Goal: Task Accomplishment & Management: Manage account settings

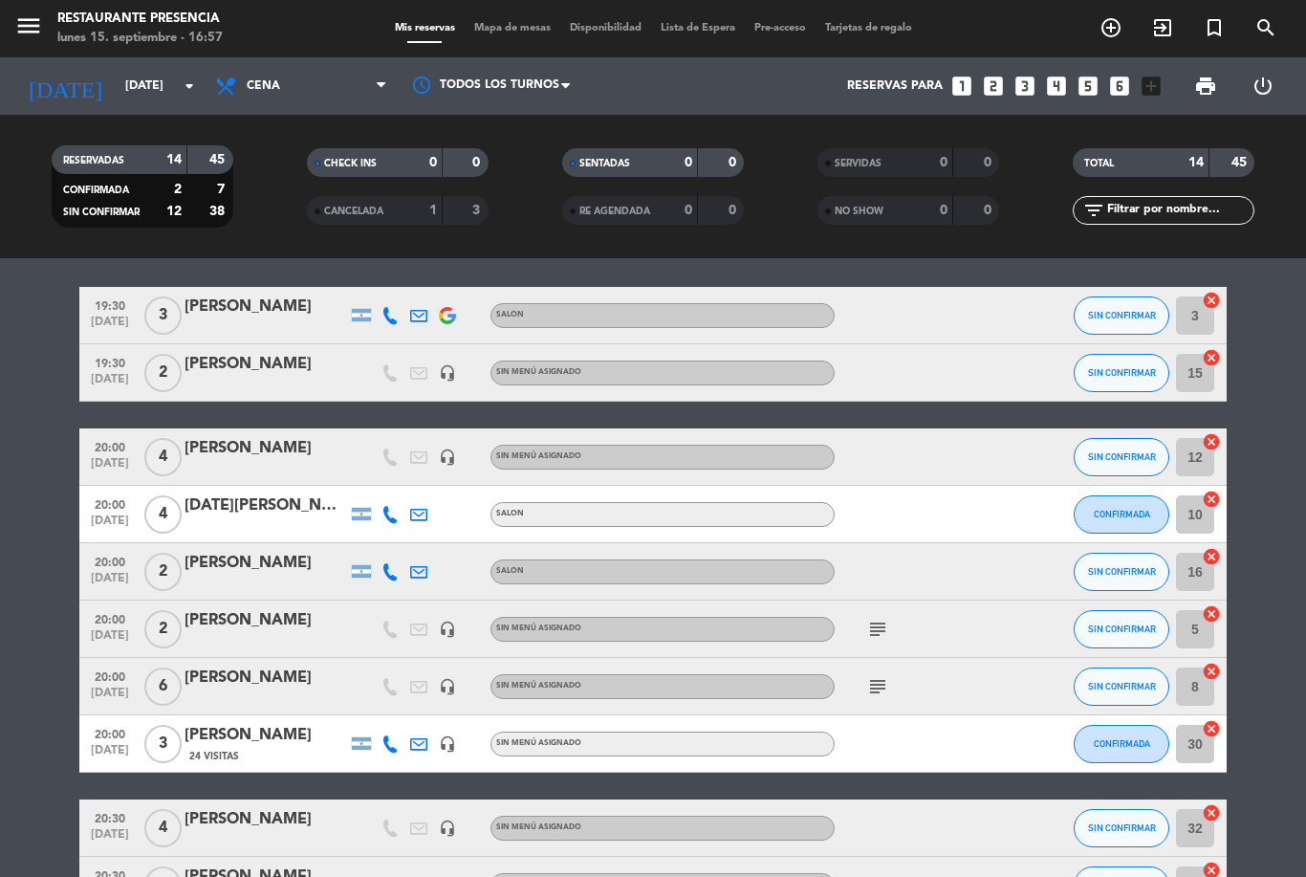
scroll to position [63, 0]
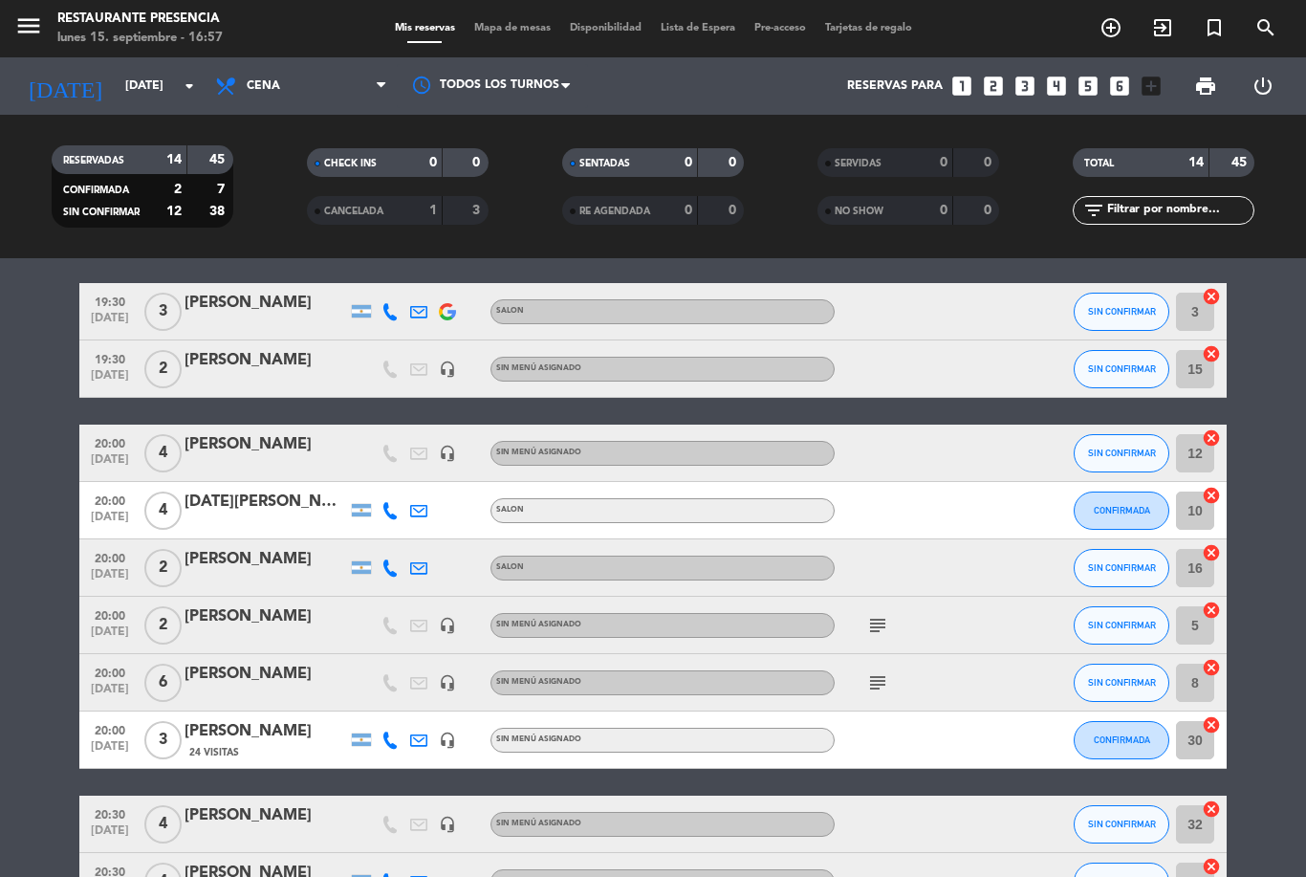
click at [865, 638] on div "subject" at bounding box center [921, 625] width 172 height 56
click at [876, 624] on icon "subject" at bounding box center [877, 625] width 23 height 23
click at [880, 671] on icon "subject" at bounding box center [877, 682] width 23 height 23
click at [946, 546] on div at bounding box center [921, 567] width 172 height 56
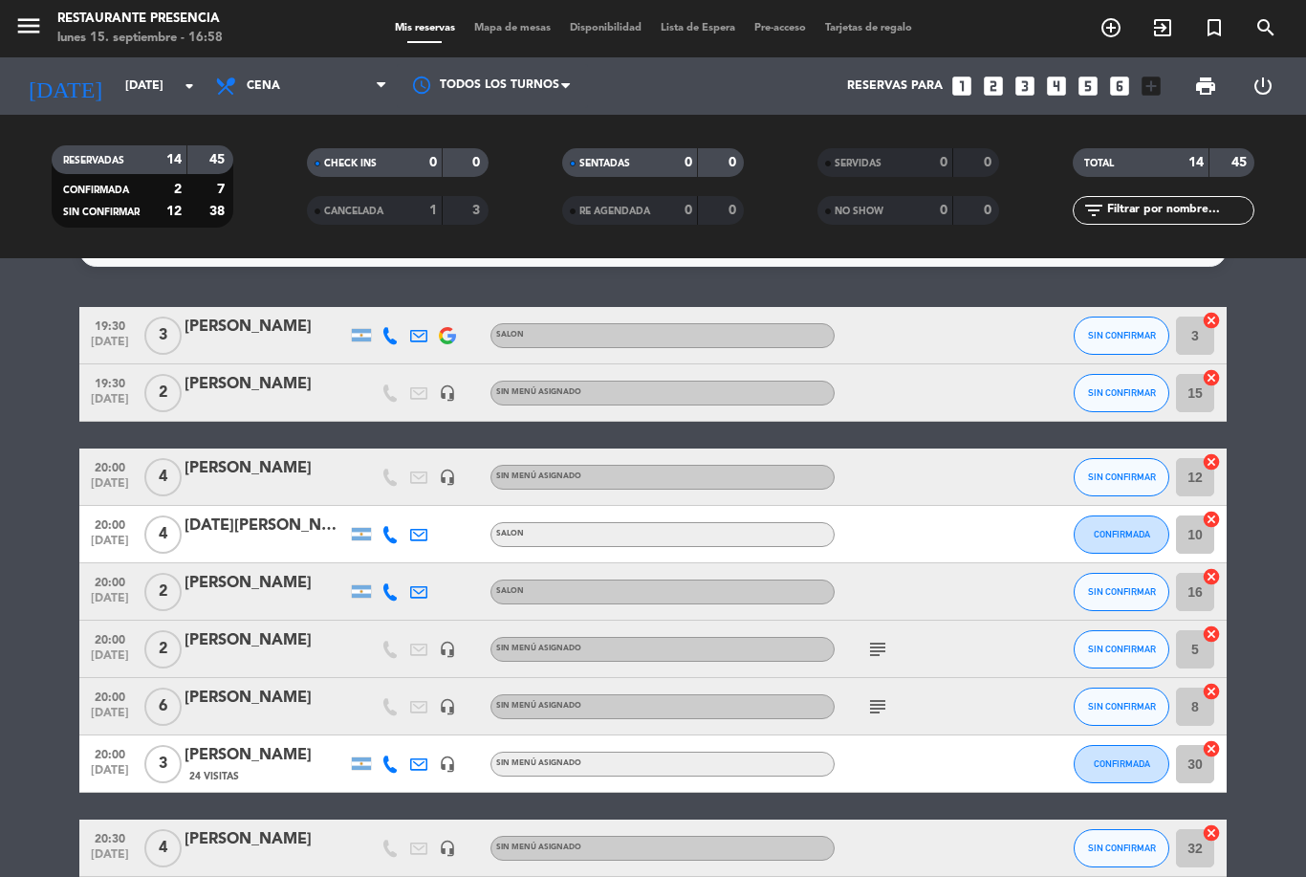
scroll to position [30, 0]
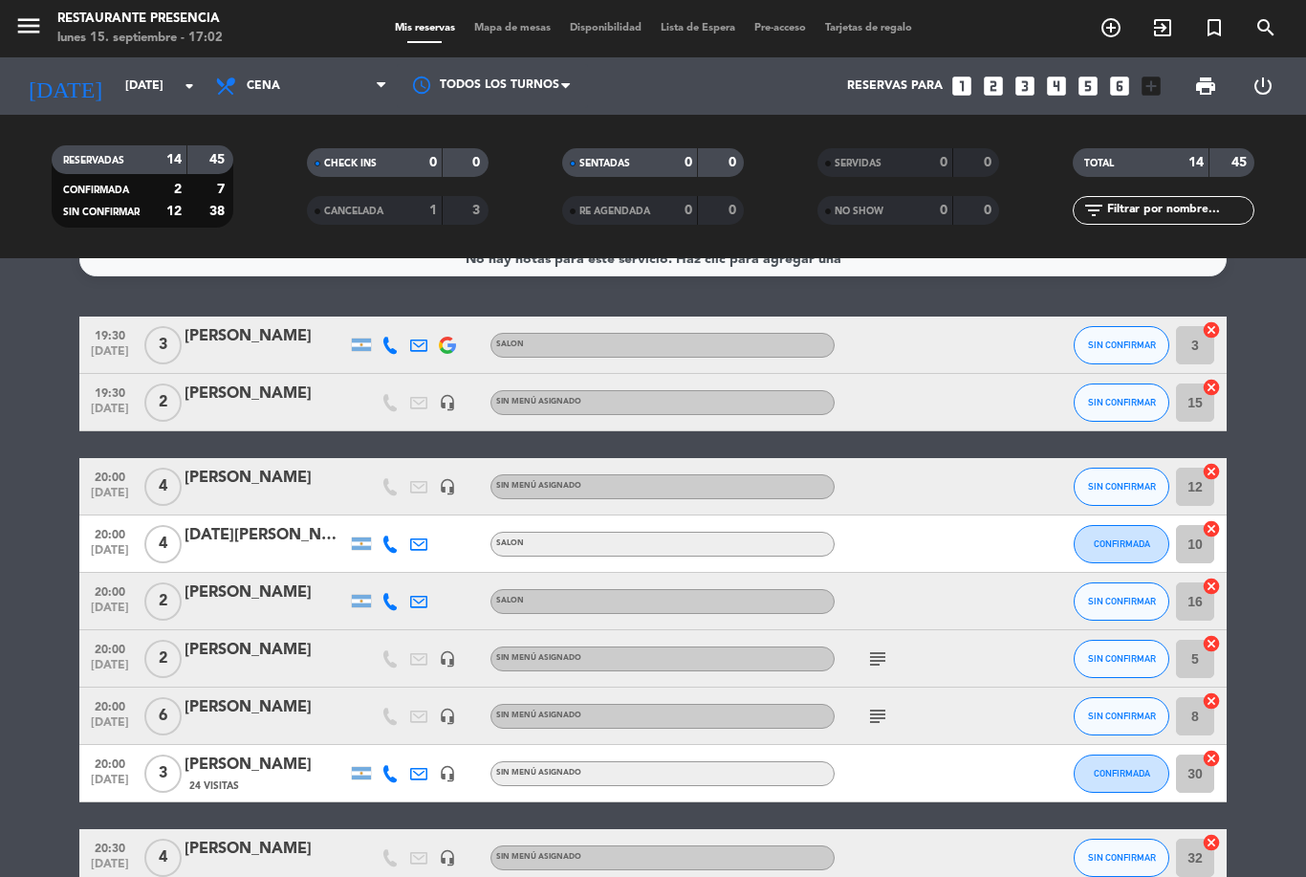
click at [875, 652] on icon "subject" at bounding box center [877, 658] width 23 height 23
click at [875, 709] on icon "subject" at bounding box center [877, 716] width 23 height 23
click at [949, 592] on div at bounding box center [921, 601] width 172 height 56
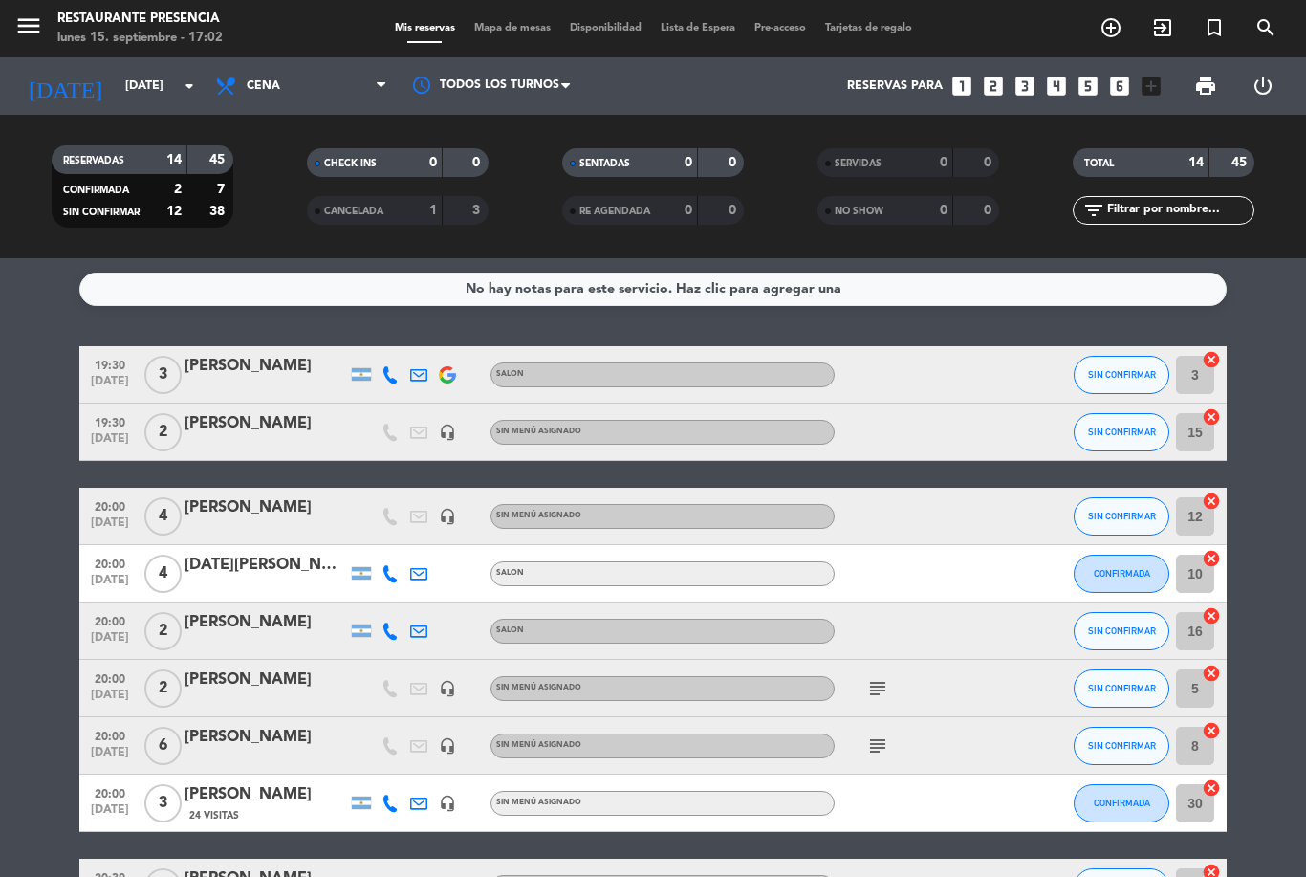
scroll to position [0, 0]
click at [390, 368] on icon at bounding box center [390, 374] width 17 height 17
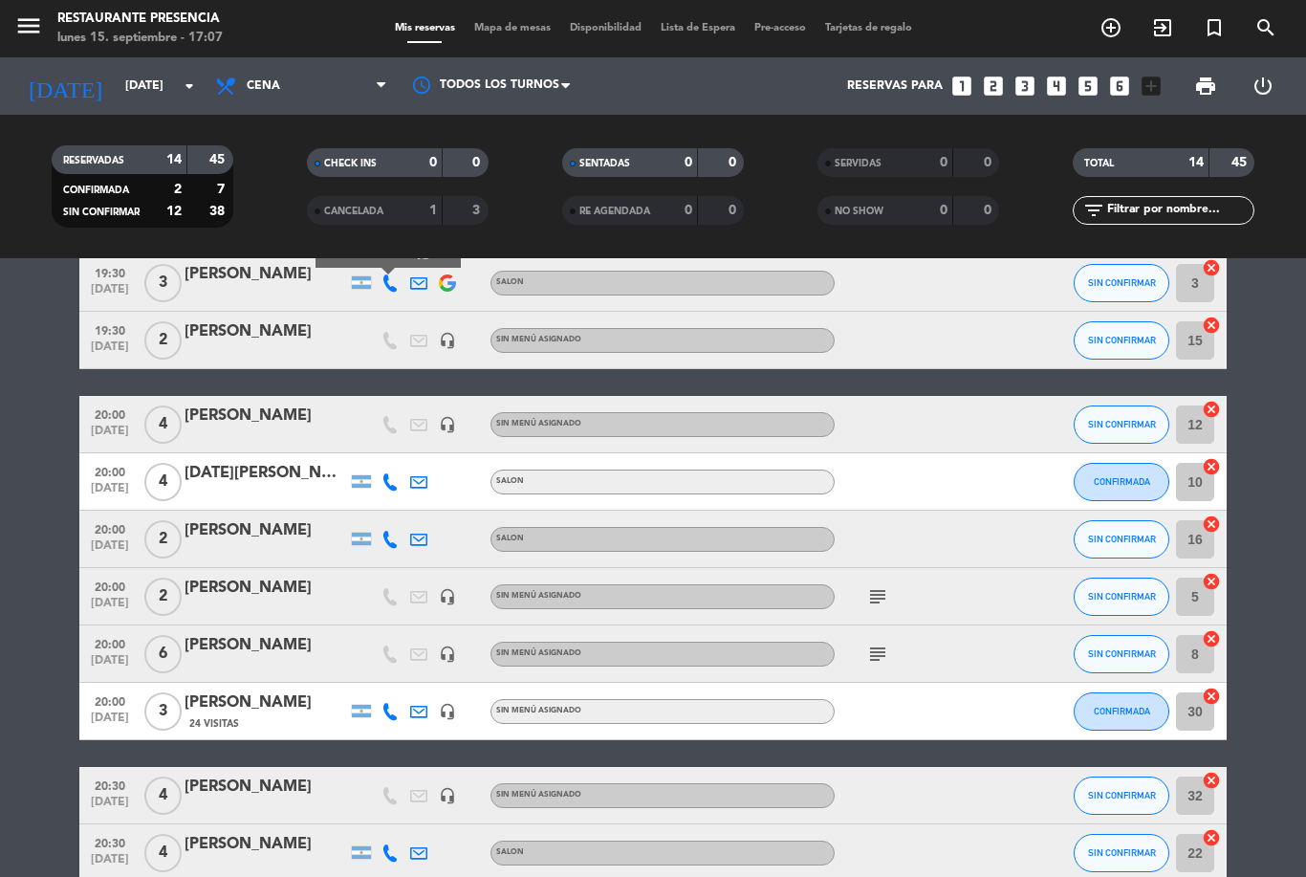
scroll to position [98, 0]
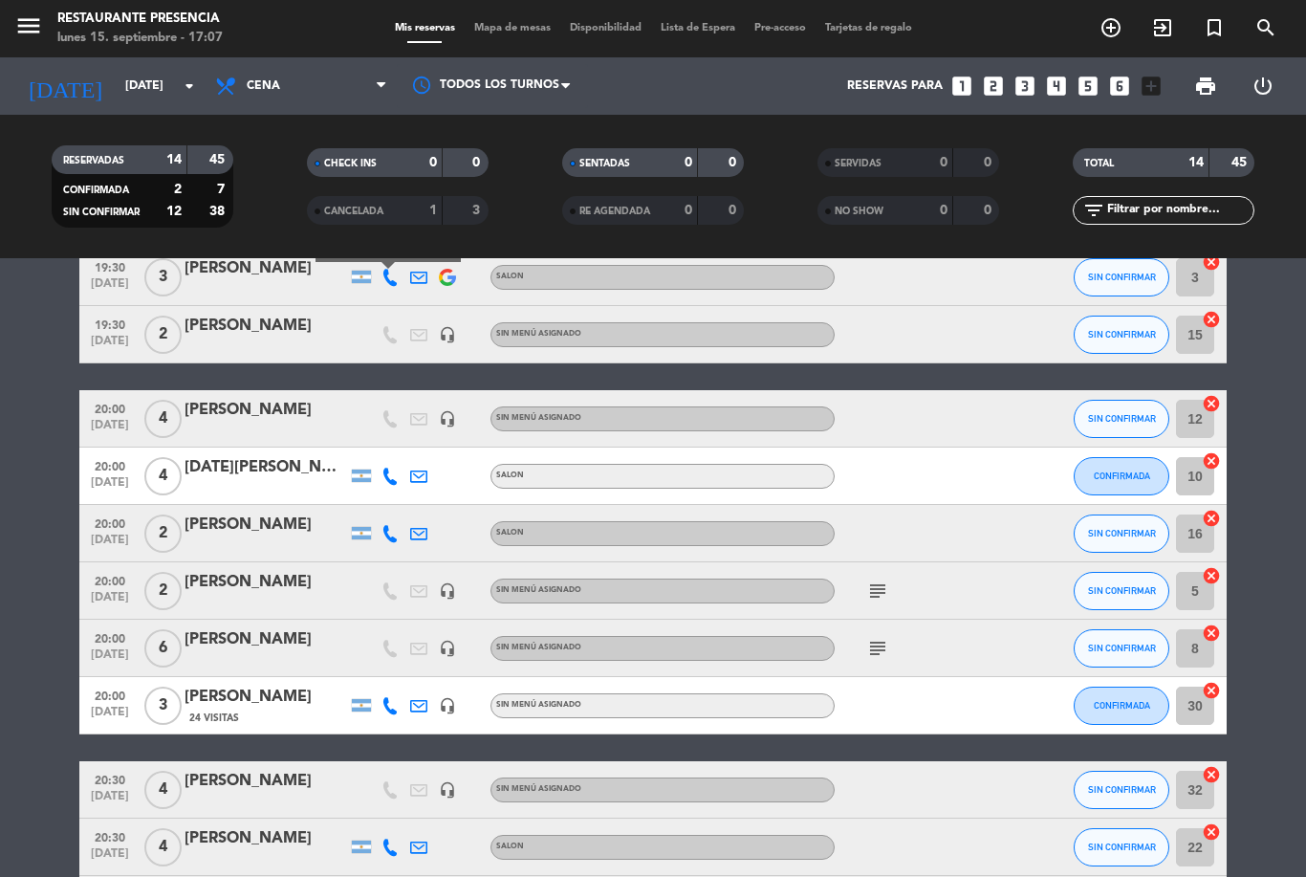
click at [396, 475] on icon at bounding box center [390, 476] width 17 height 17
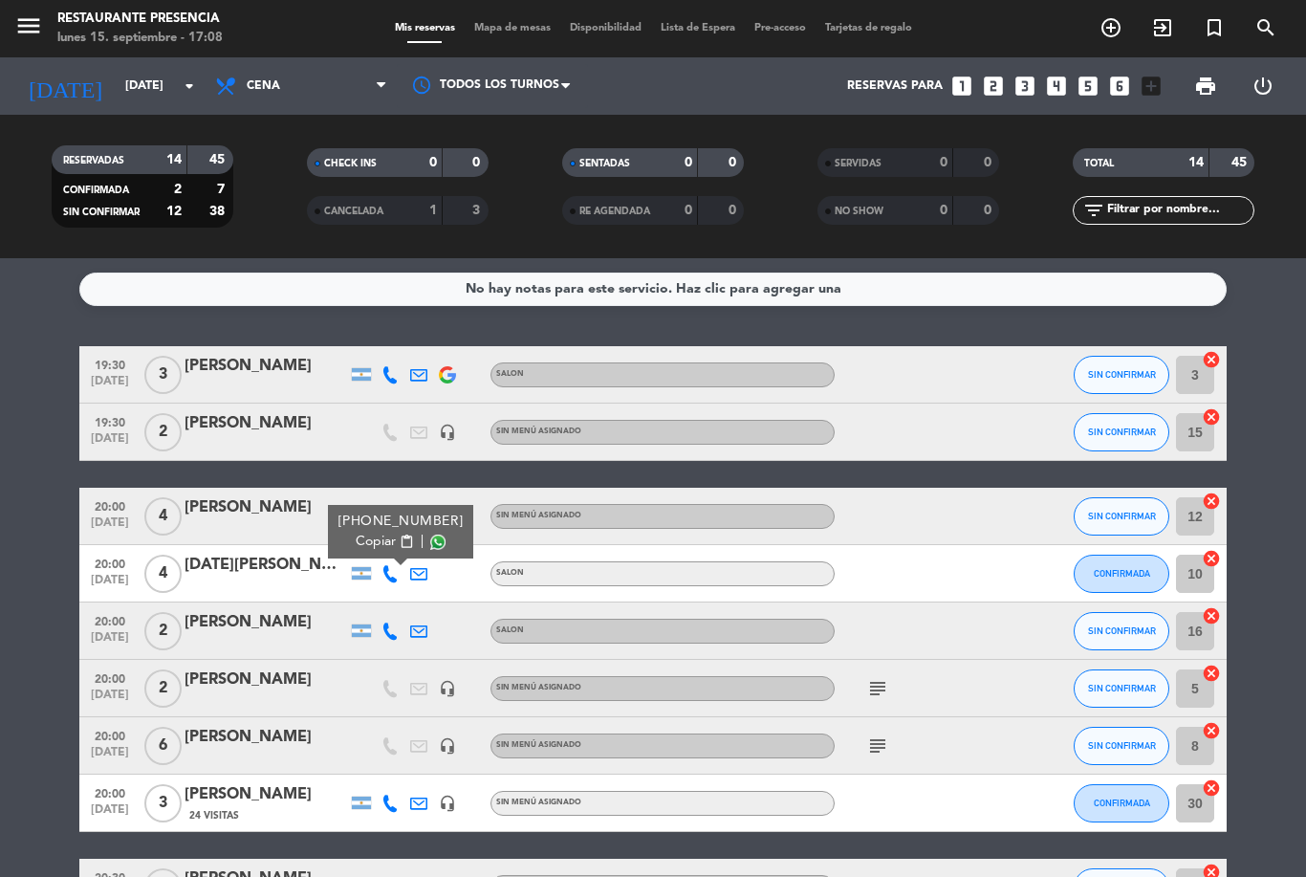
scroll to position [0, 0]
click at [1117, 363] on button "SIN CONFIRMAR" at bounding box center [1122, 375] width 96 height 38
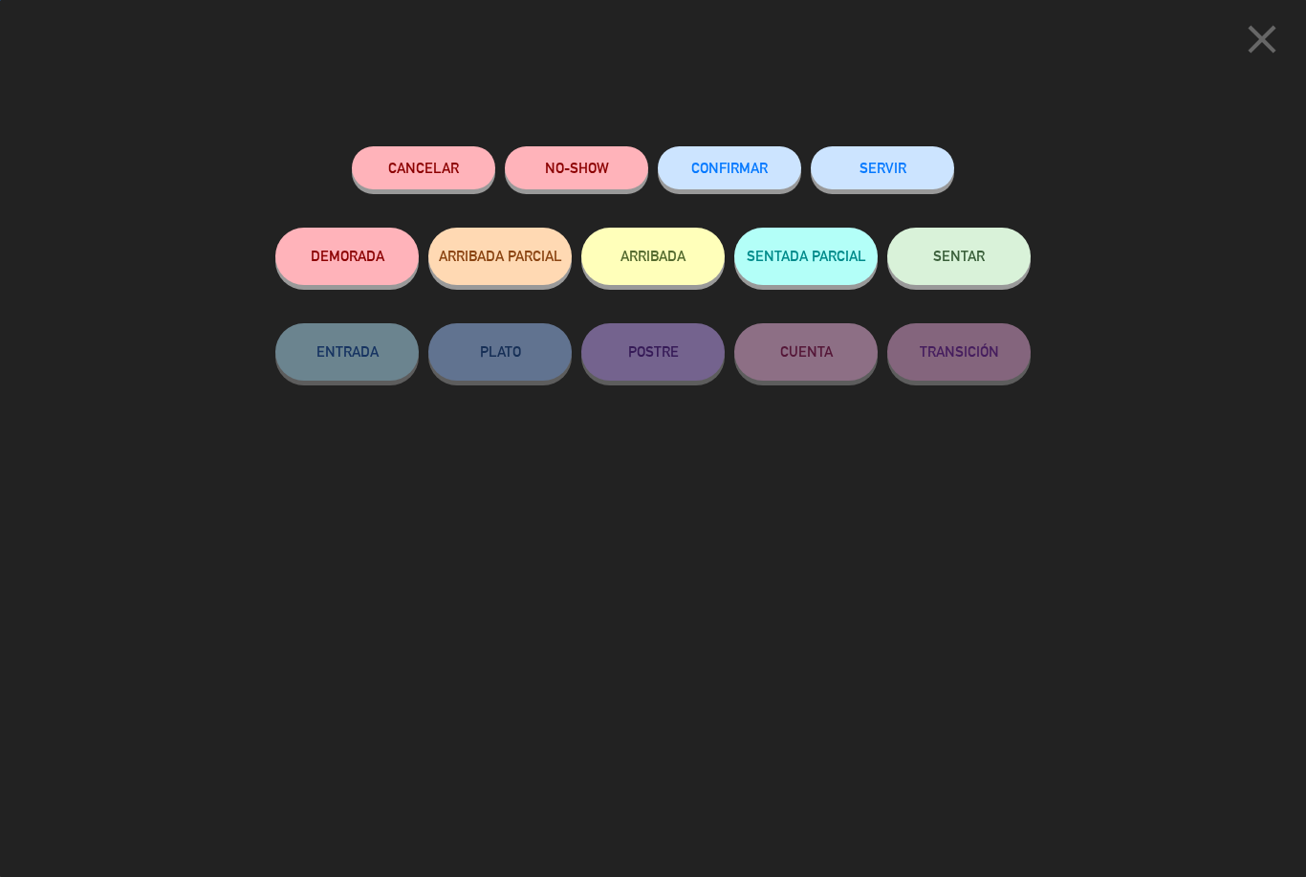
click at [745, 183] on button "CONFIRMAR" at bounding box center [729, 167] width 143 height 43
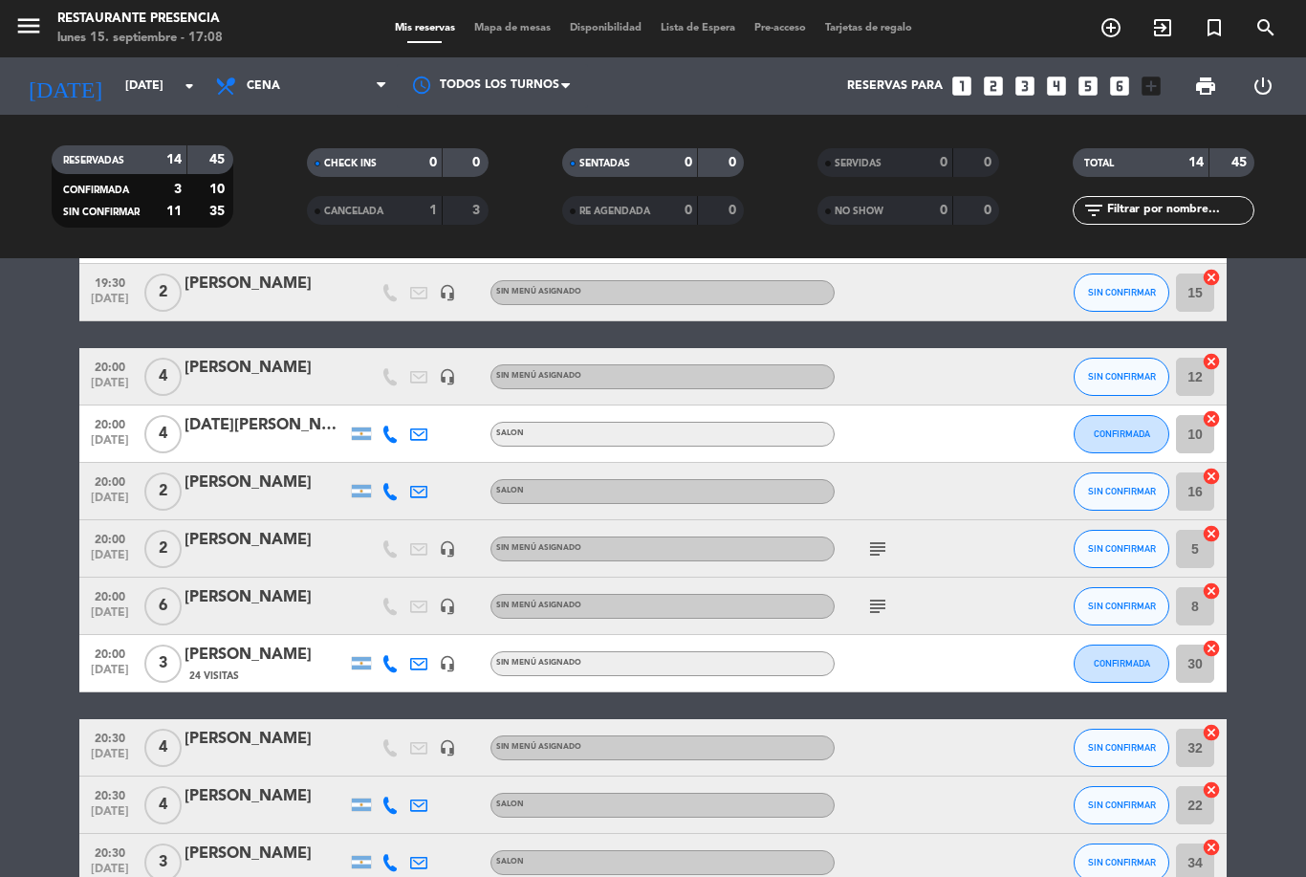
scroll to position [141, 0]
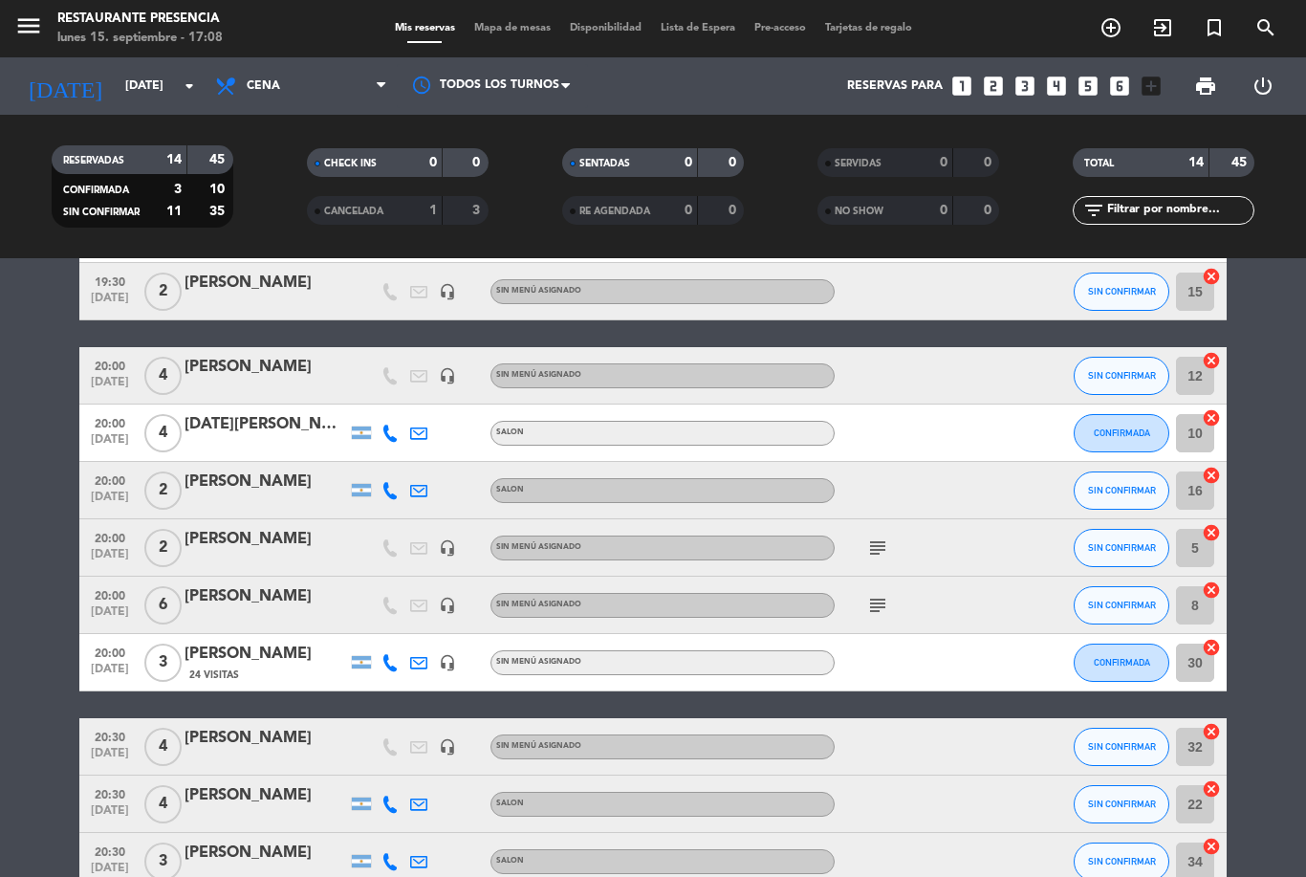
click at [384, 483] on icon at bounding box center [390, 490] width 17 height 17
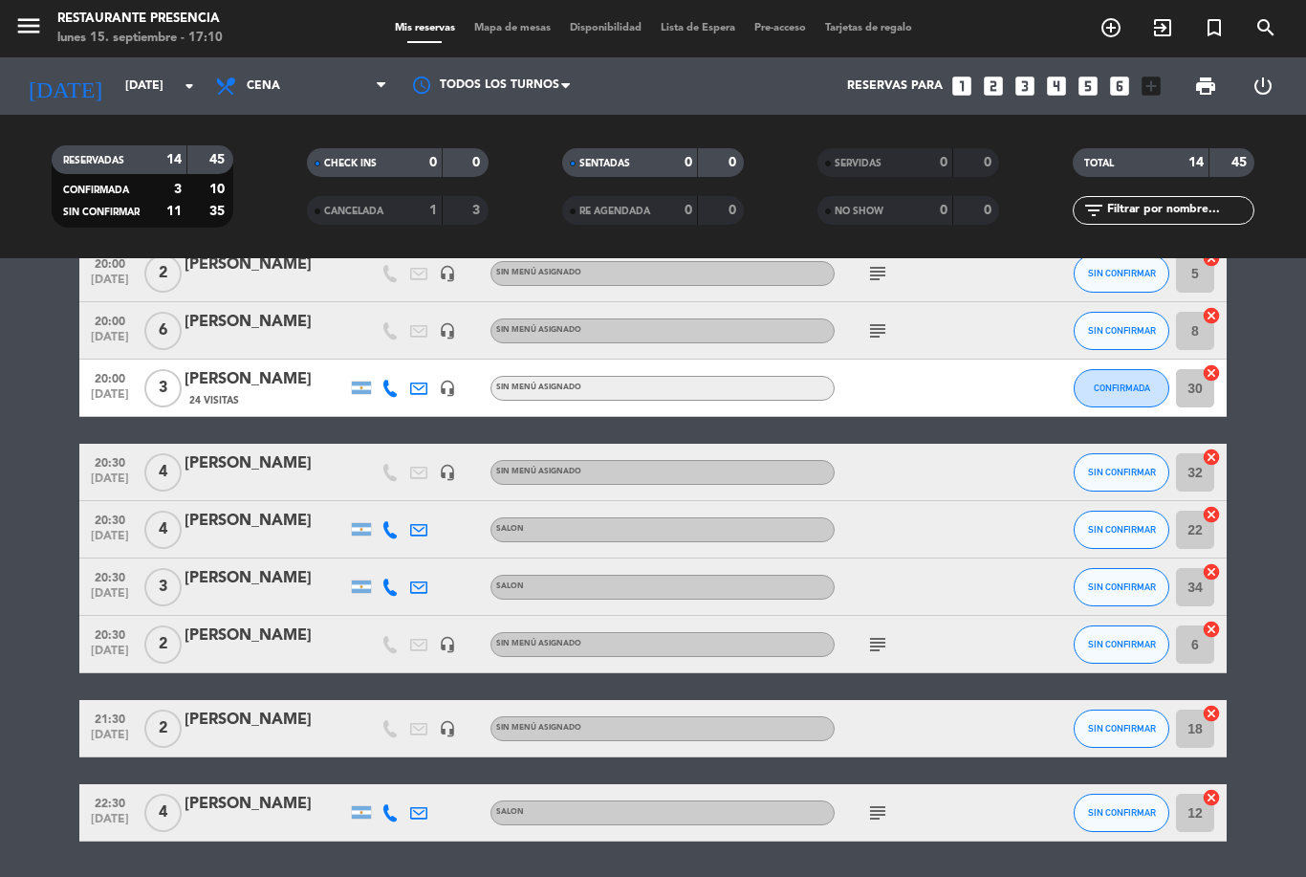
scroll to position [414, 0]
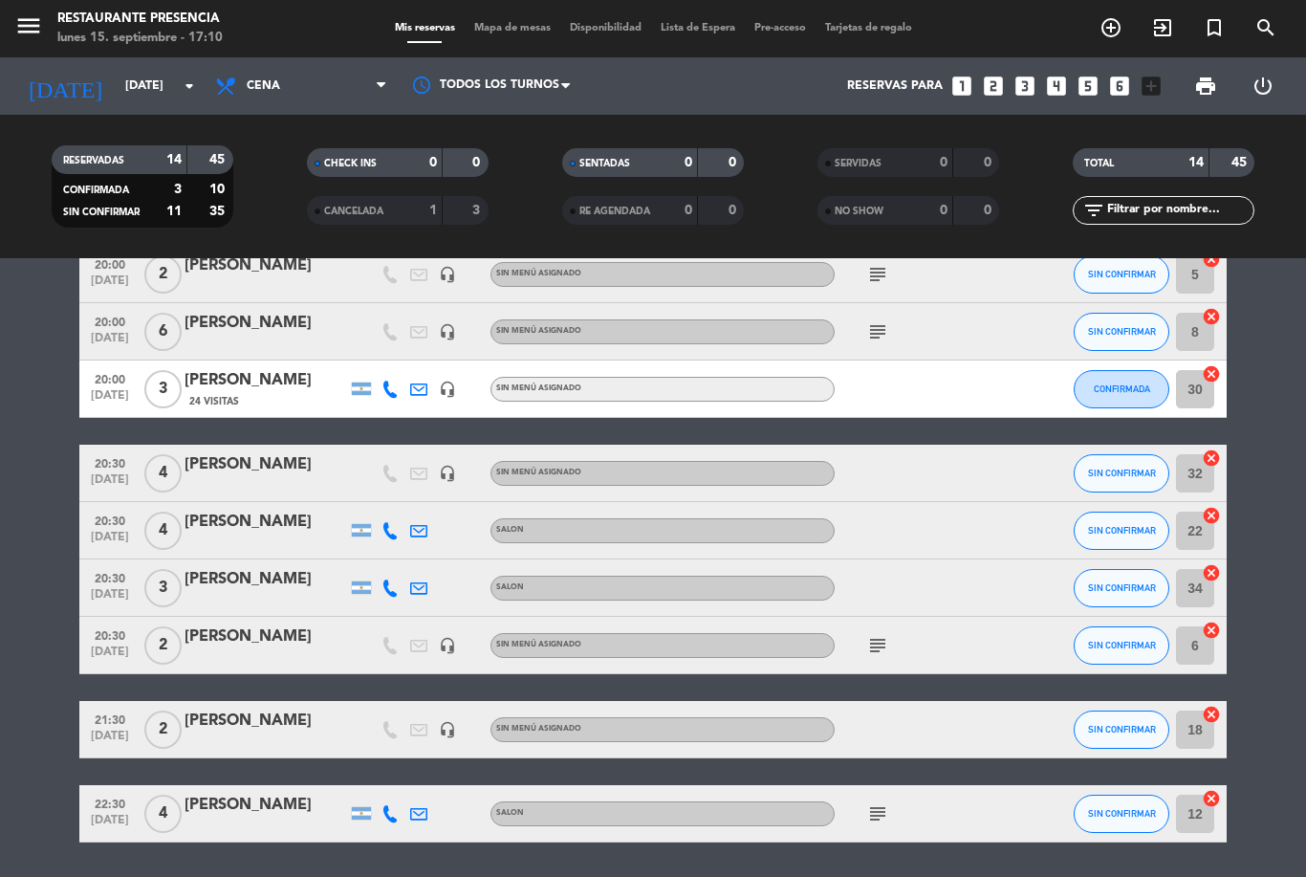
click at [387, 516] on div at bounding box center [390, 530] width 29 height 56
click at [388, 530] on icon at bounding box center [390, 530] width 17 height 17
click at [386, 595] on icon at bounding box center [390, 588] width 17 height 17
click at [394, 820] on icon at bounding box center [390, 813] width 17 height 17
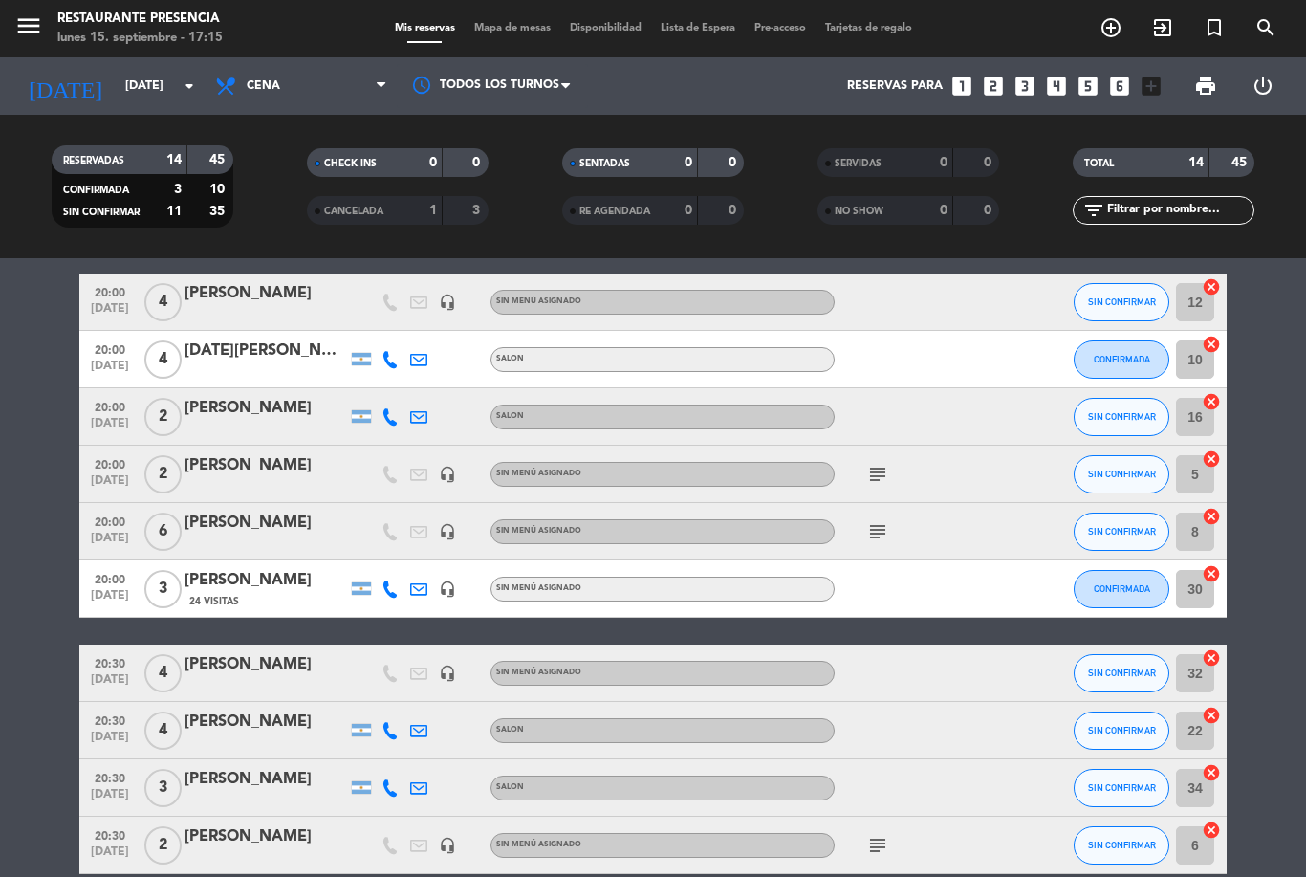
scroll to position [255, 0]
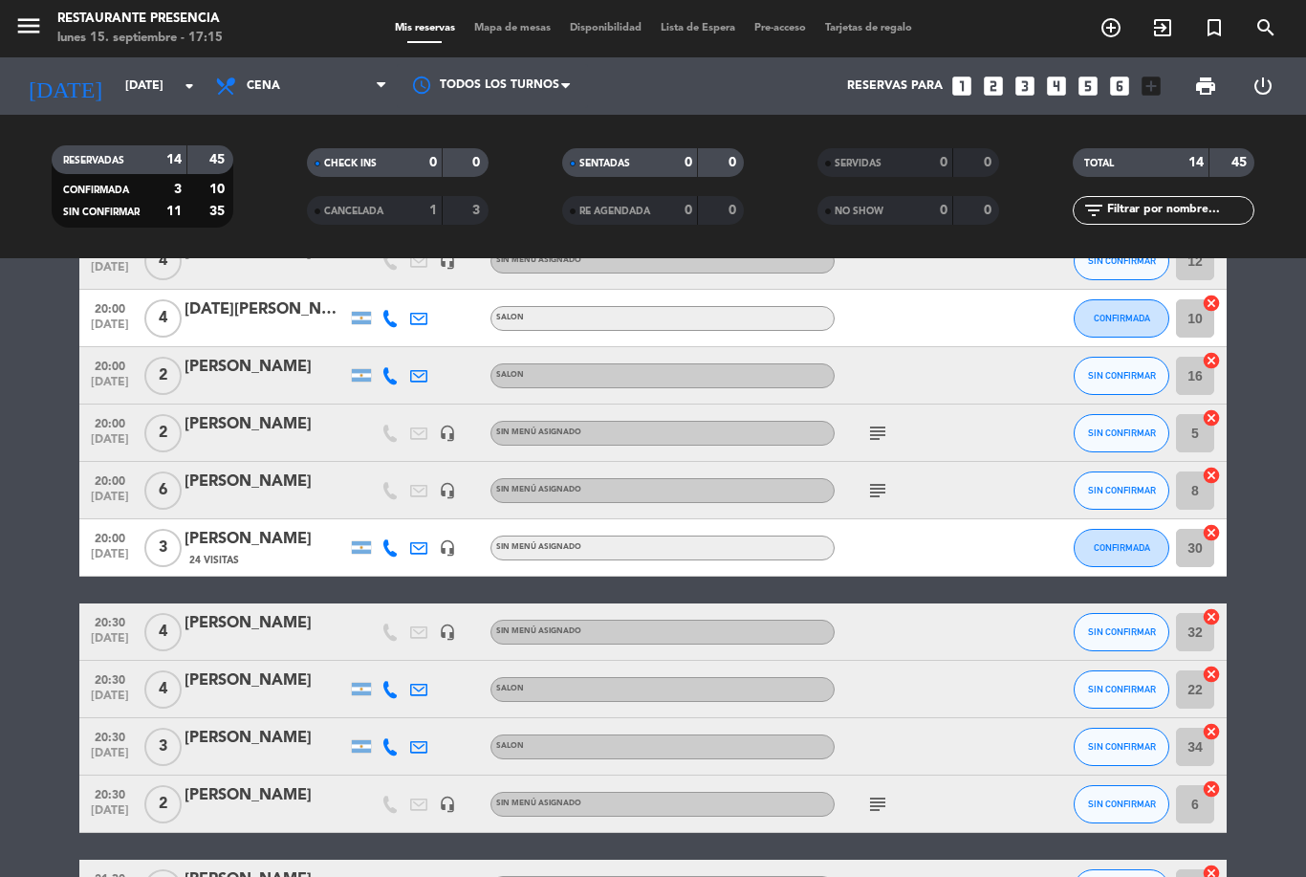
click at [1122, 686] on span "SIN CONFIRMAR" at bounding box center [1122, 689] width 68 height 11
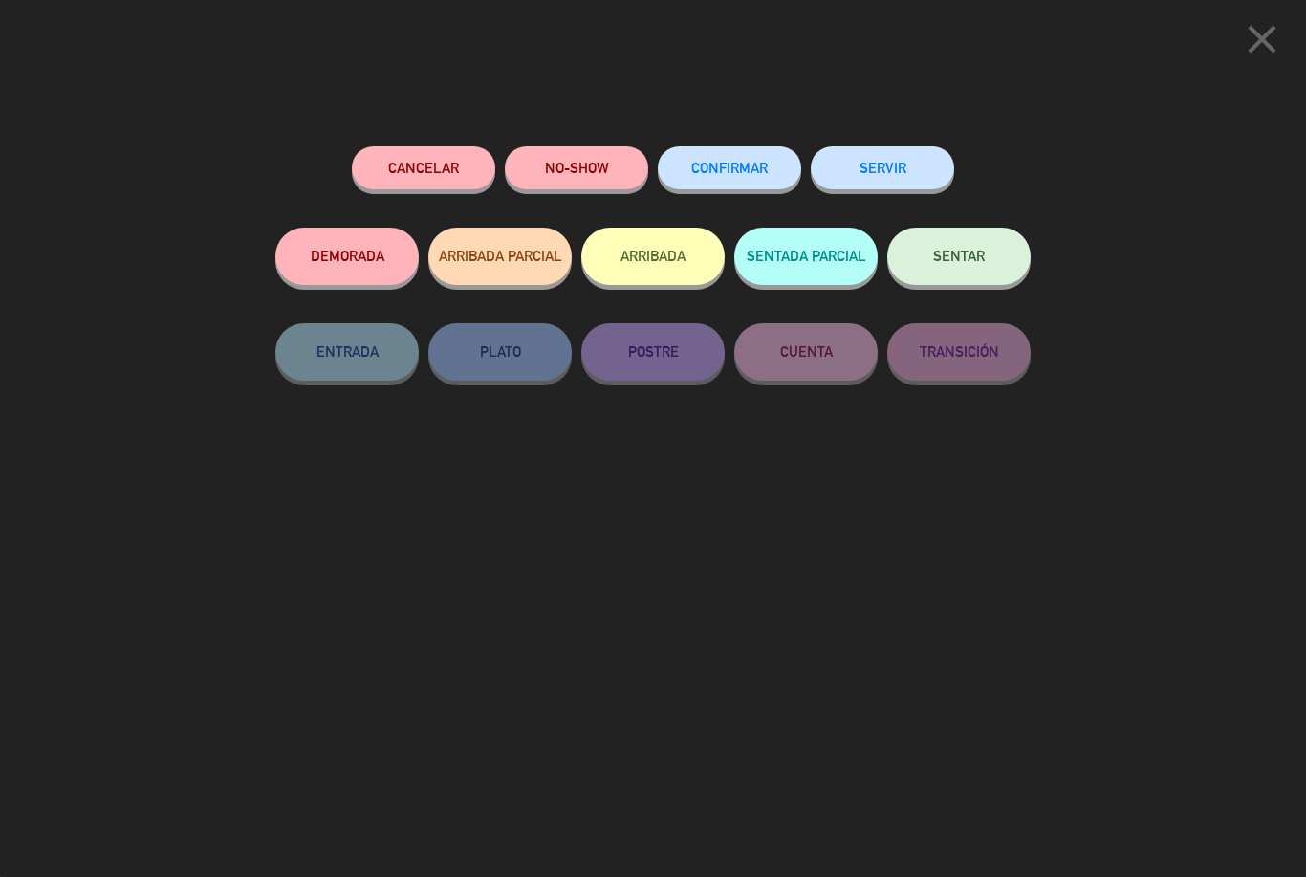
click at [736, 150] on button "CONFIRMAR" at bounding box center [729, 167] width 143 height 43
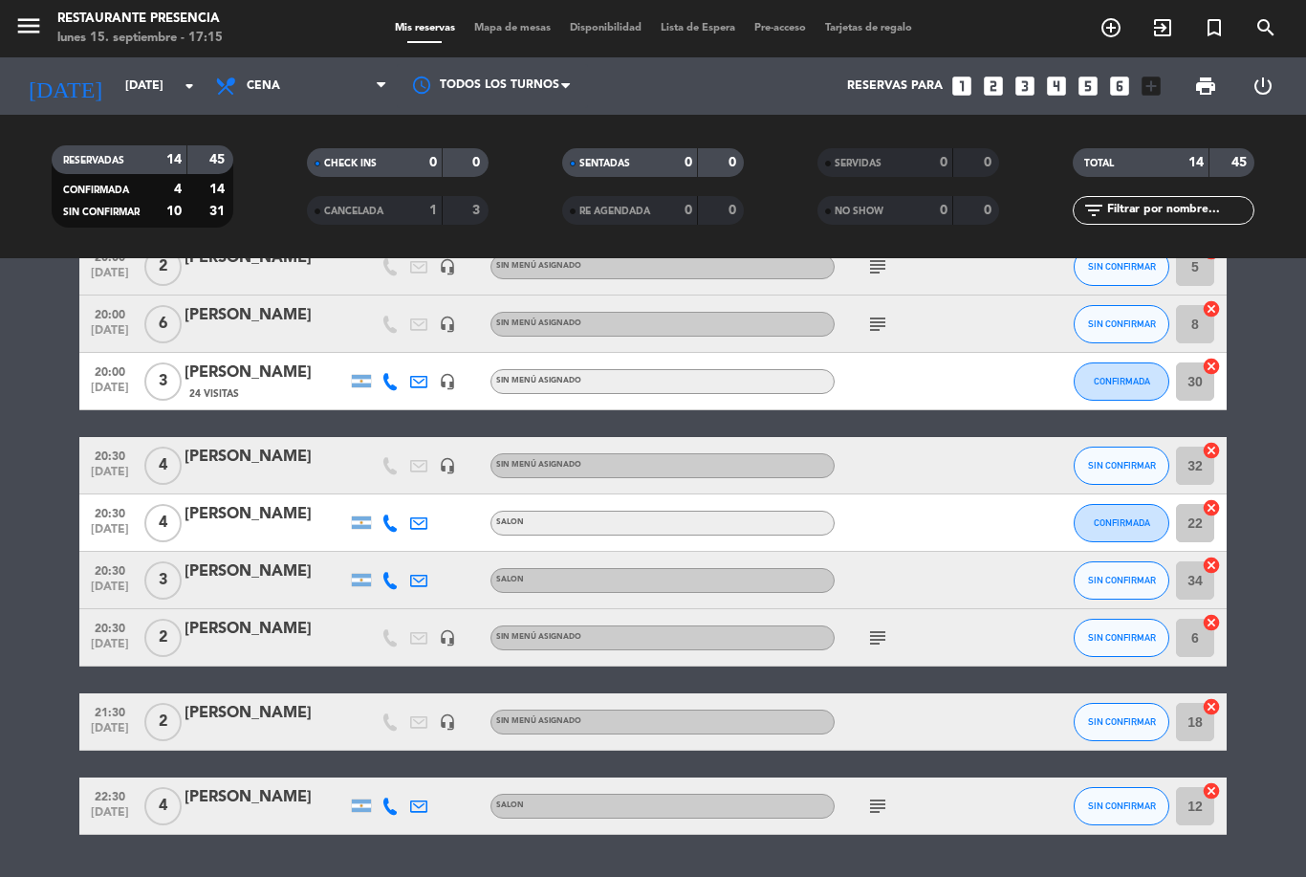
scroll to position [402, 0]
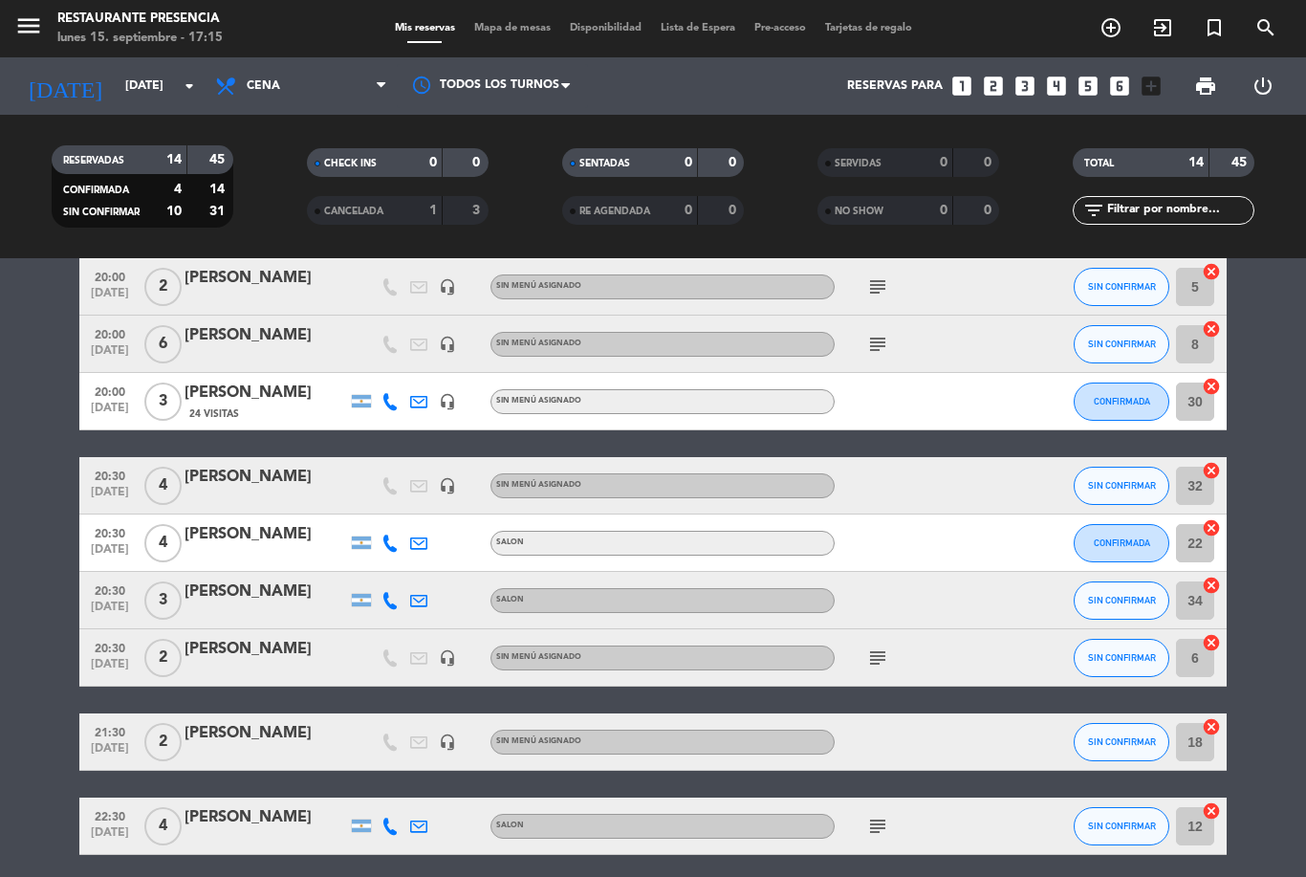
click at [880, 659] on icon "subject" at bounding box center [877, 657] width 23 height 23
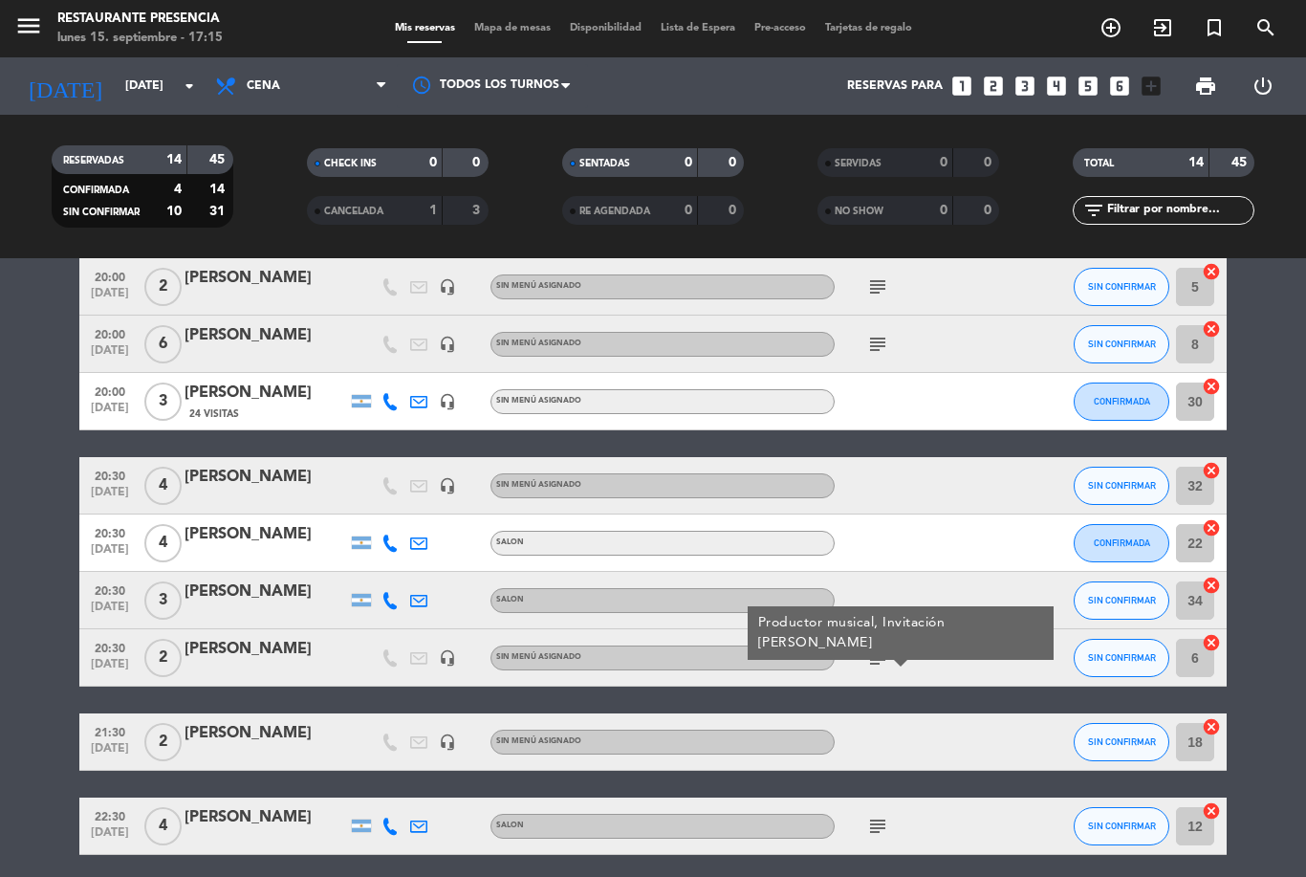
click at [952, 705] on div "19:30 [DATE] 3 [PERSON_NAME] SALON CONFIRMADA 3 cancel 19:30 [DATE] 2 [PERSON_N…" at bounding box center [653, 400] width 1148 height 910
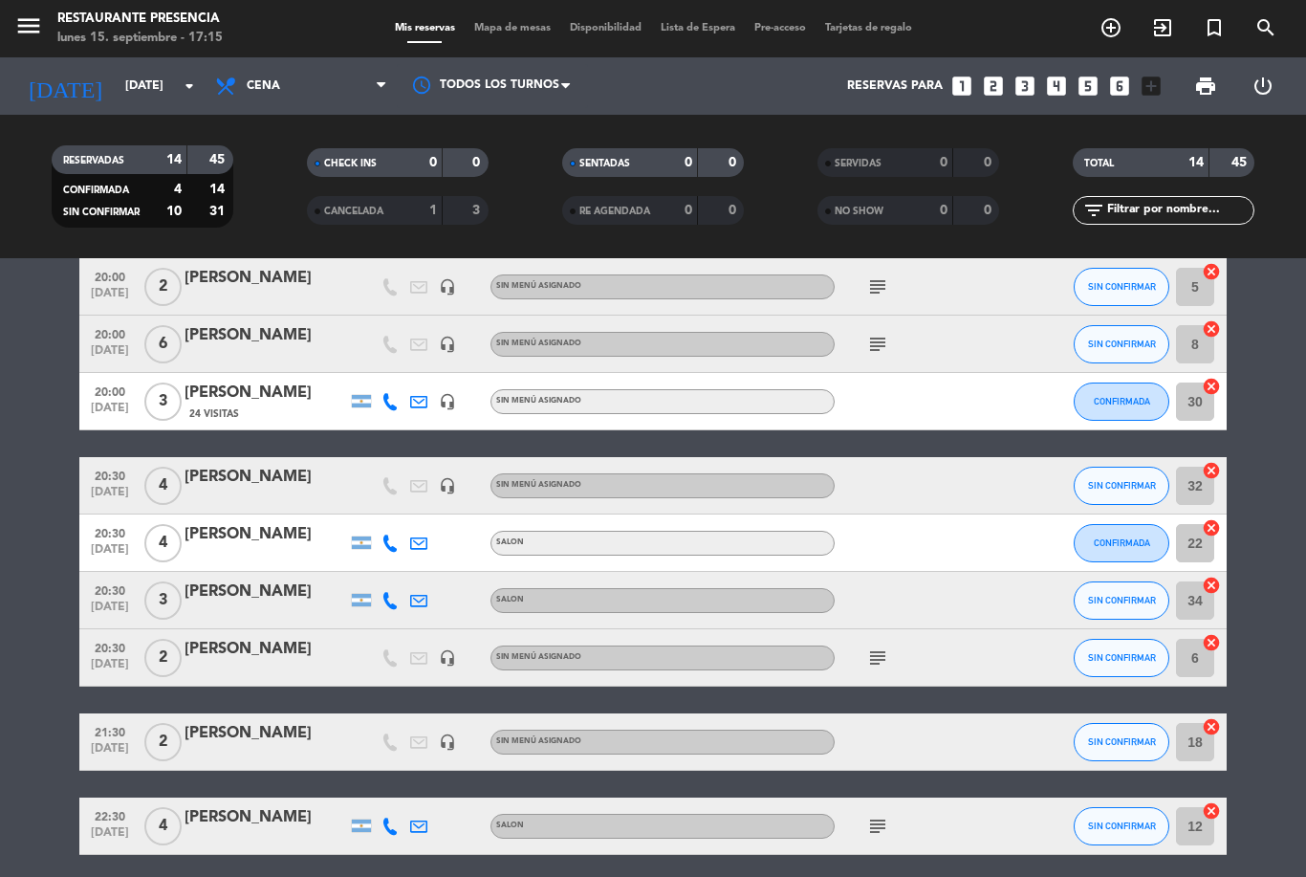
click at [872, 651] on icon "subject" at bounding box center [877, 657] width 23 height 23
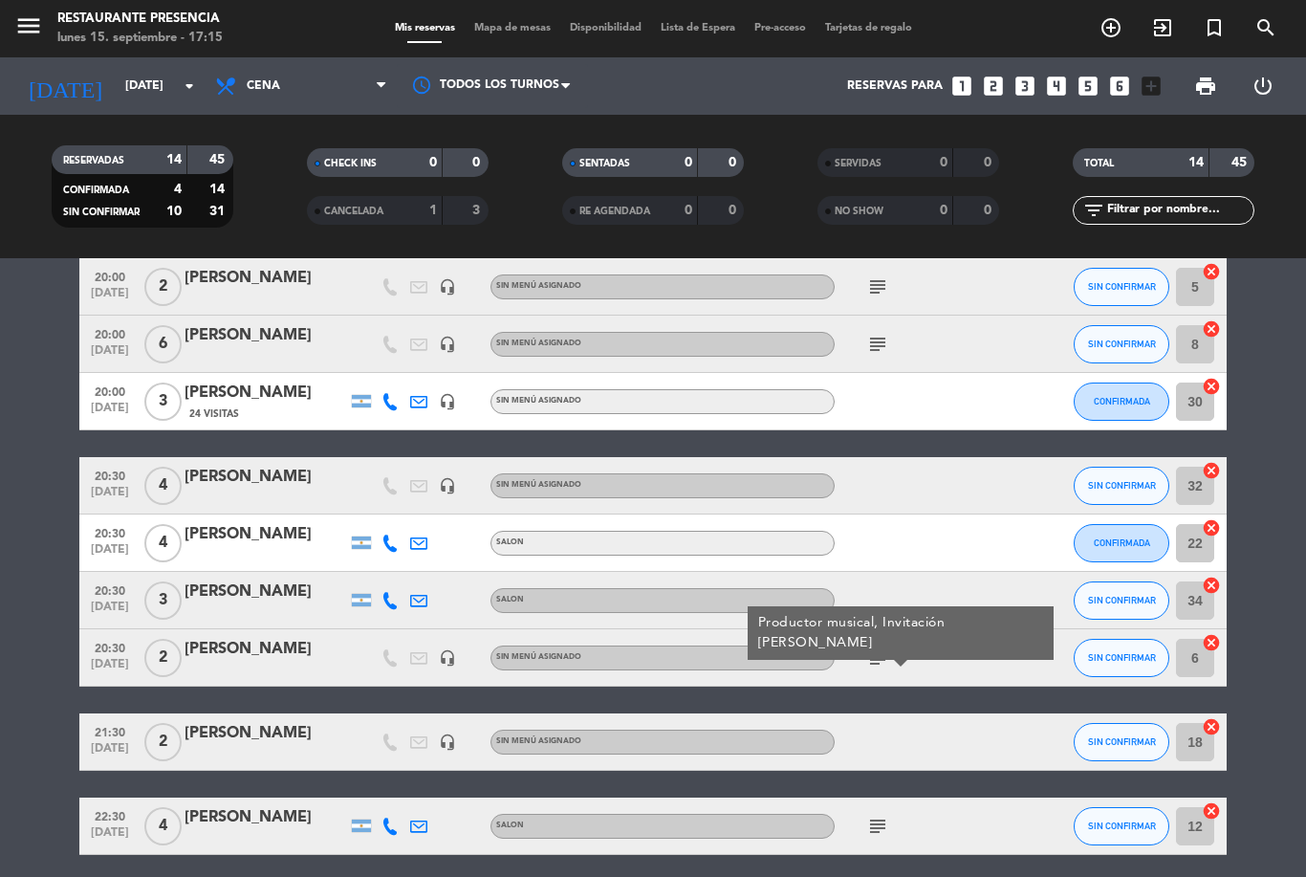
click at [970, 698] on div "19:30 [DATE] 3 [PERSON_NAME] SALON CONFIRMADA 3 cancel 19:30 [DATE] 2 [PERSON_N…" at bounding box center [653, 400] width 1148 height 910
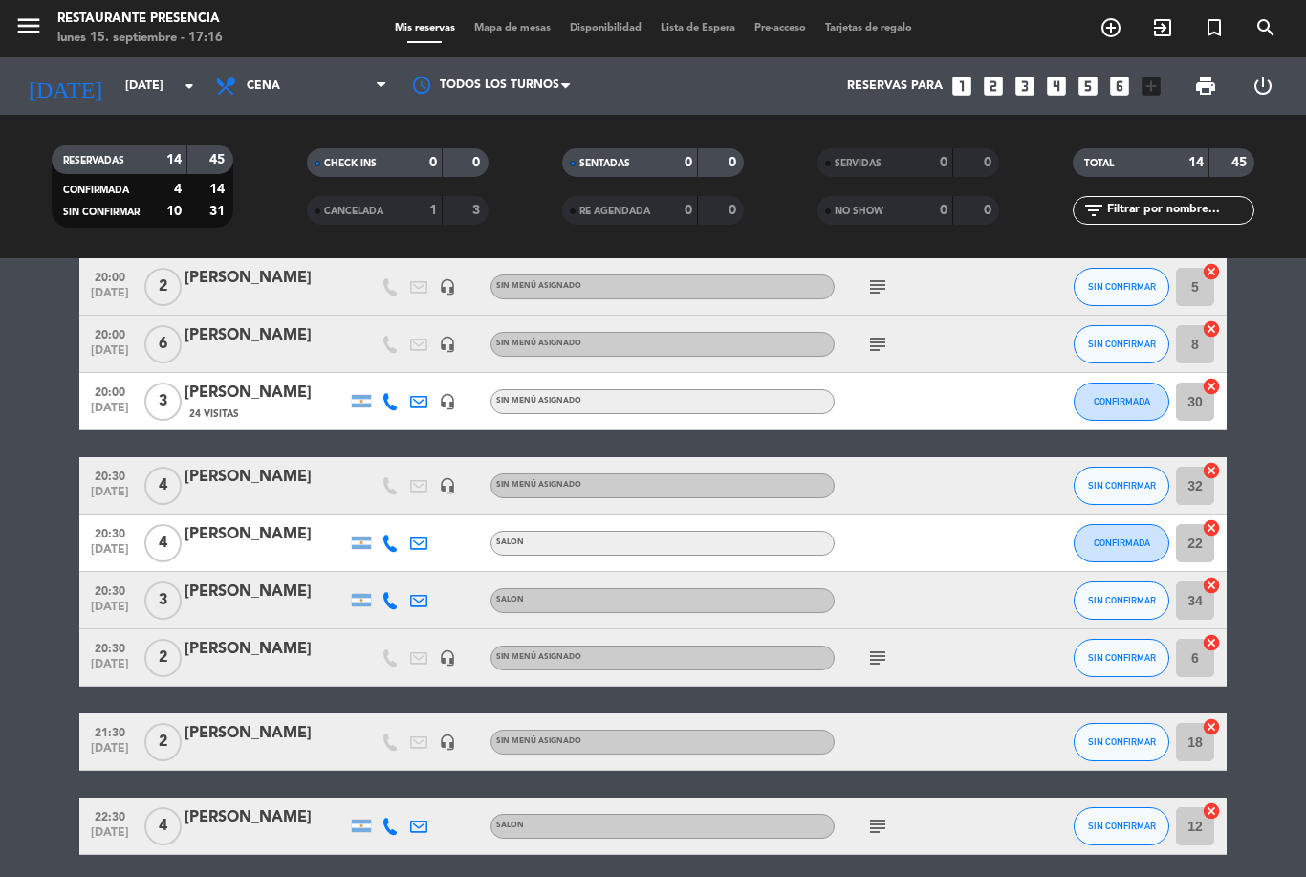
click at [1128, 824] on span "SIN CONFIRMAR" at bounding box center [1122, 826] width 68 height 11
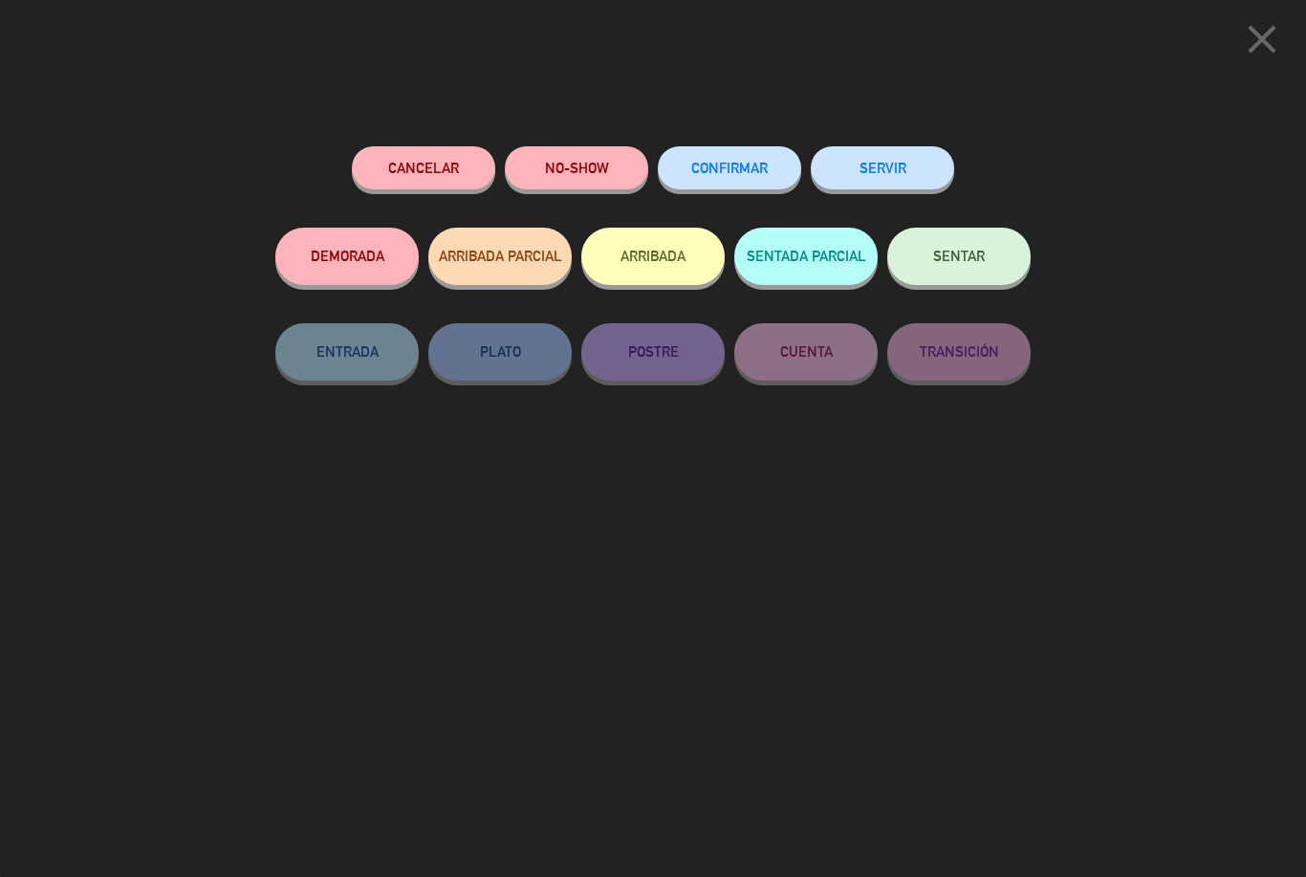
click at [727, 157] on button "CONFIRMAR" at bounding box center [729, 167] width 143 height 43
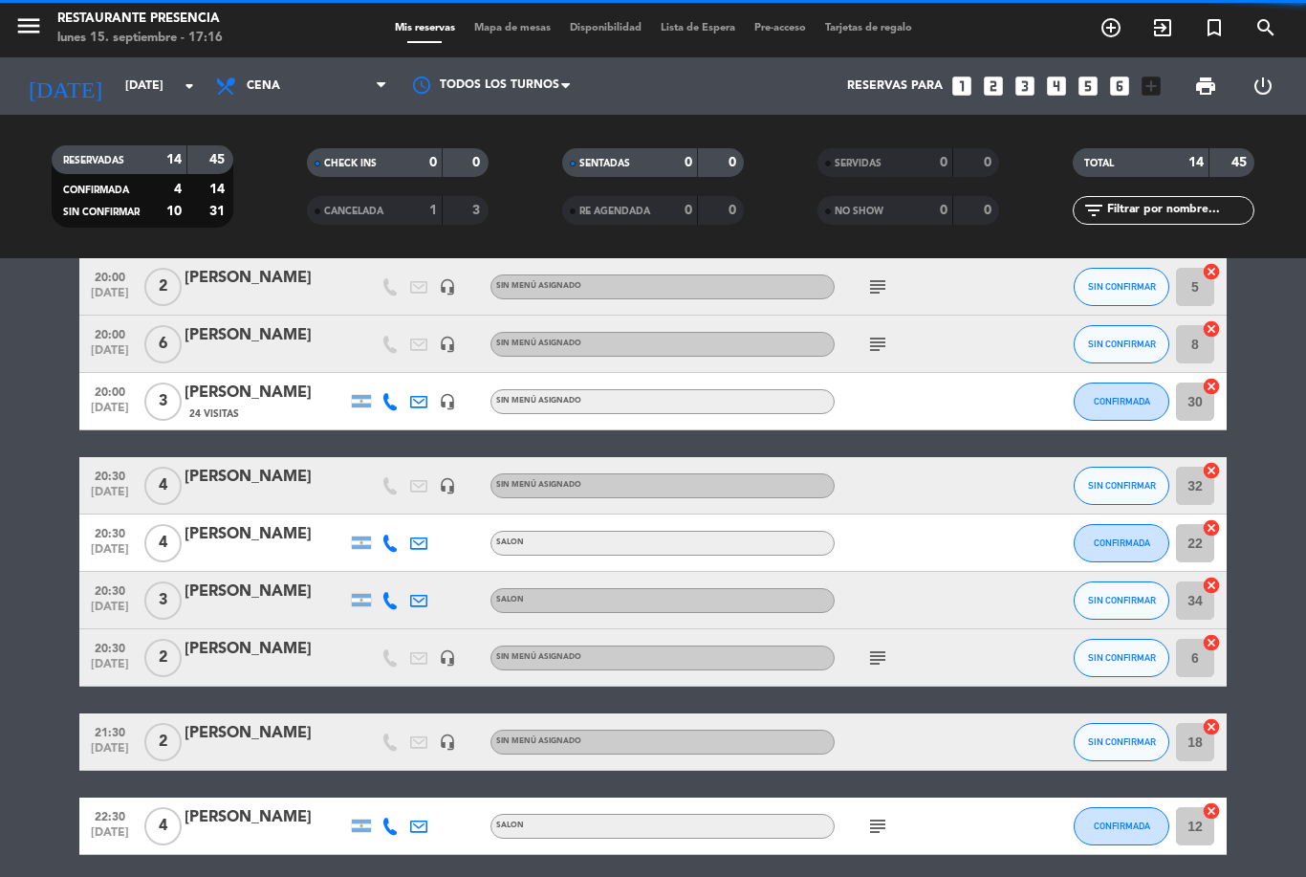
click at [1113, 836] on button "CONFIRMADA" at bounding box center [1122, 826] width 96 height 38
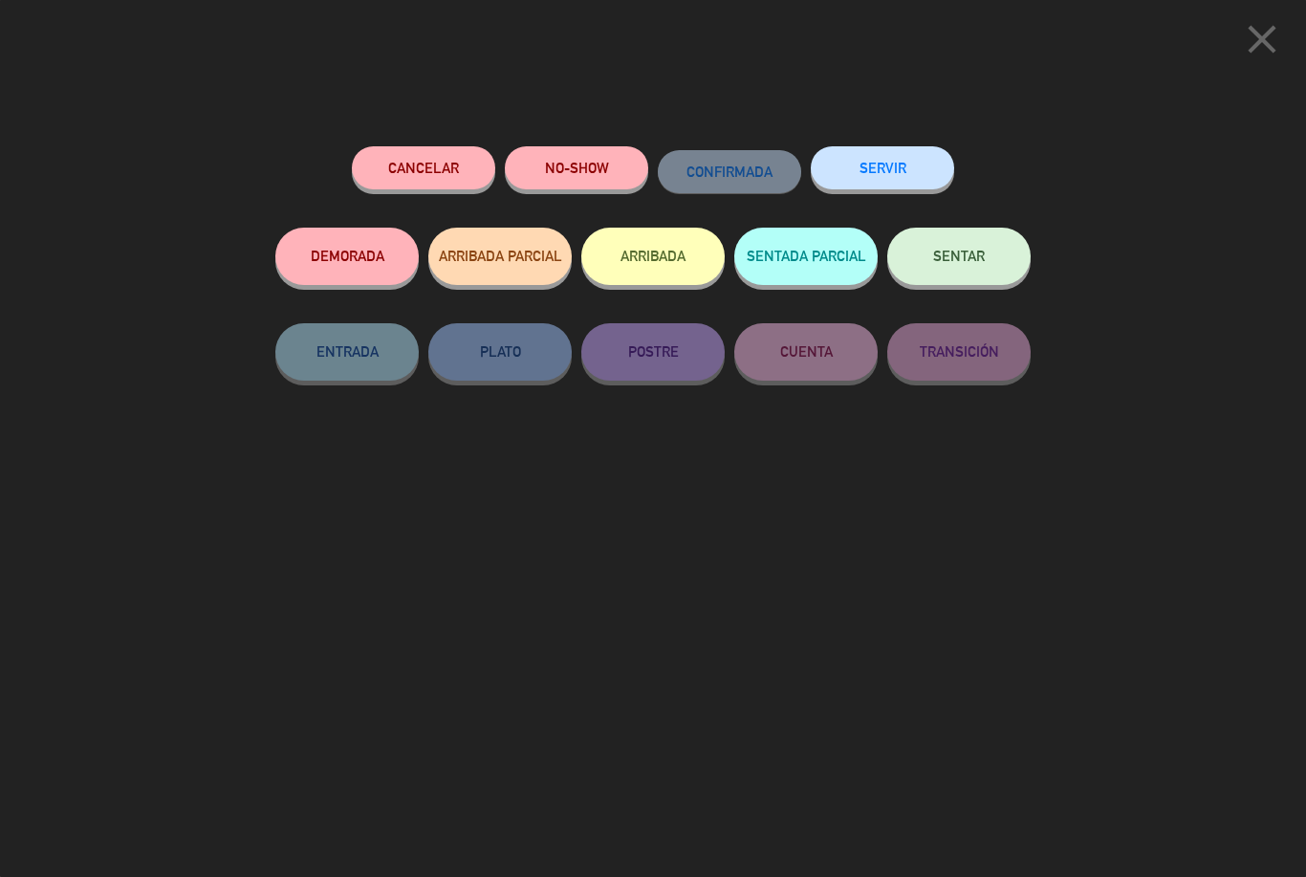
click at [1067, 744] on div "close Cancelar NO-SHOW CONFIRMADA SERVIR DEMORADA ARRIBADA PARCIAL ARRIBADA SEN…" at bounding box center [653, 438] width 1306 height 877
click at [1248, 56] on icon "close" at bounding box center [1262, 39] width 48 height 48
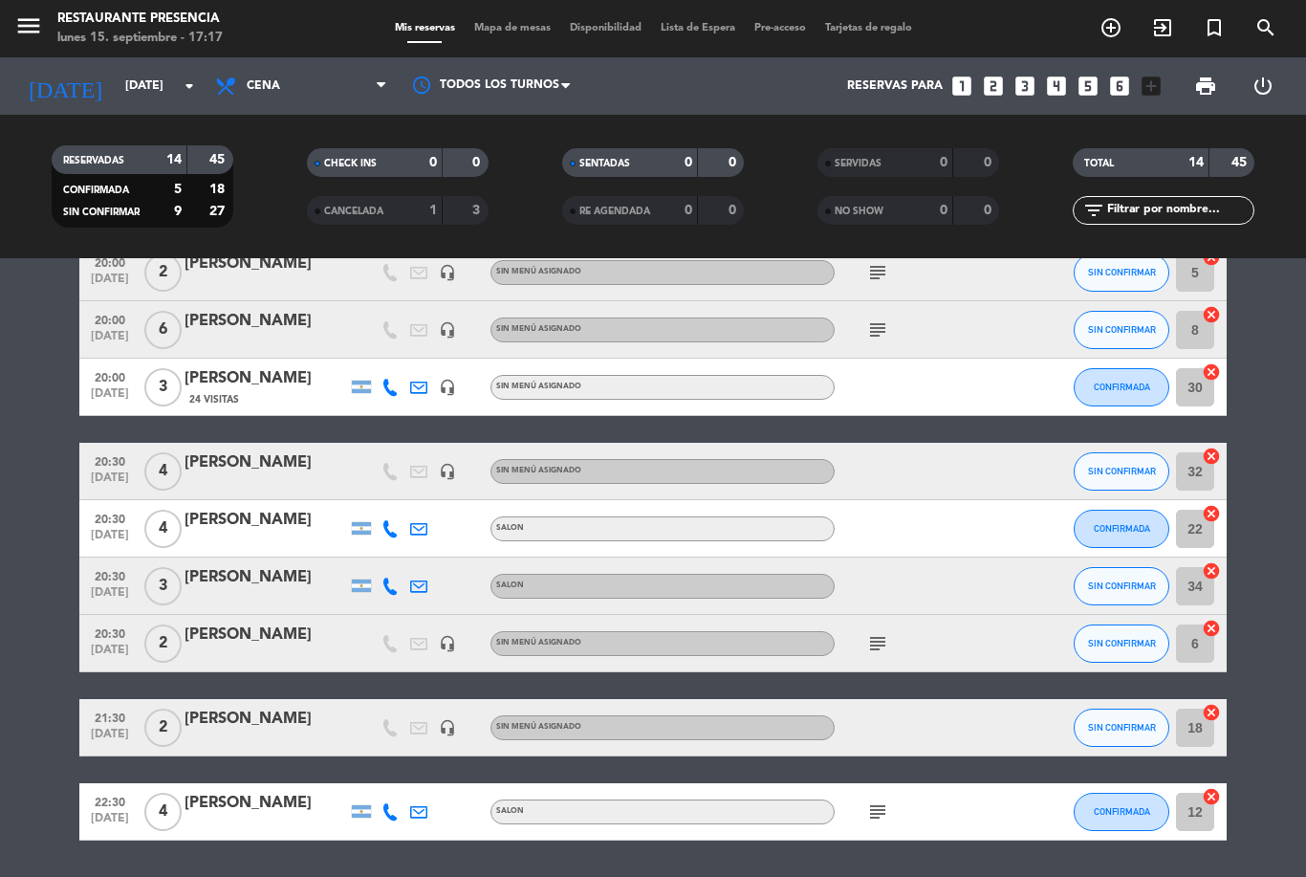
scroll to position [414, 0]
